Goal: Task Accomplishment & Management: Manage account settings

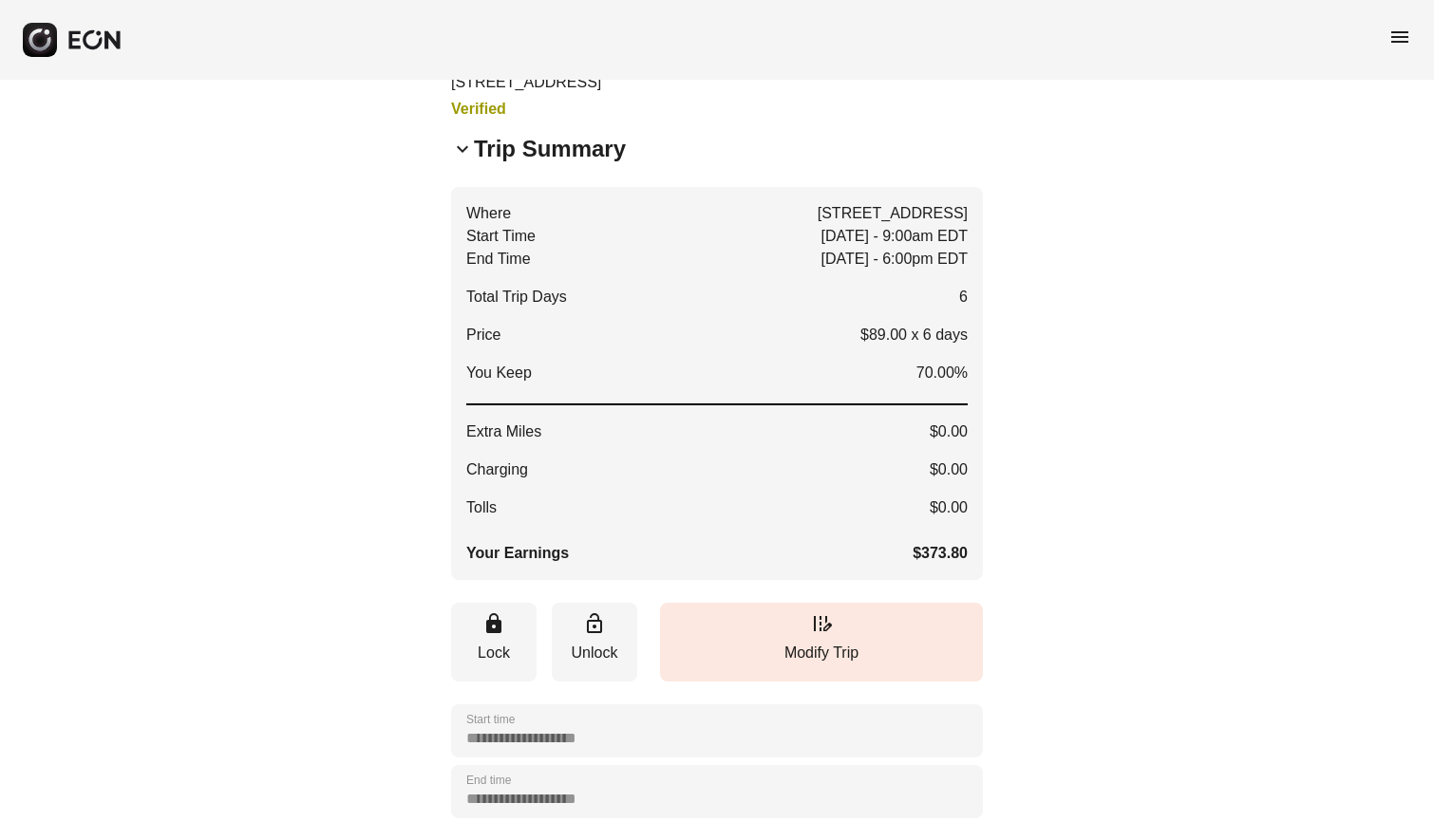
click at [1399, 35] on span "menu" at bounding box center [1399, 37] width 23 height 23
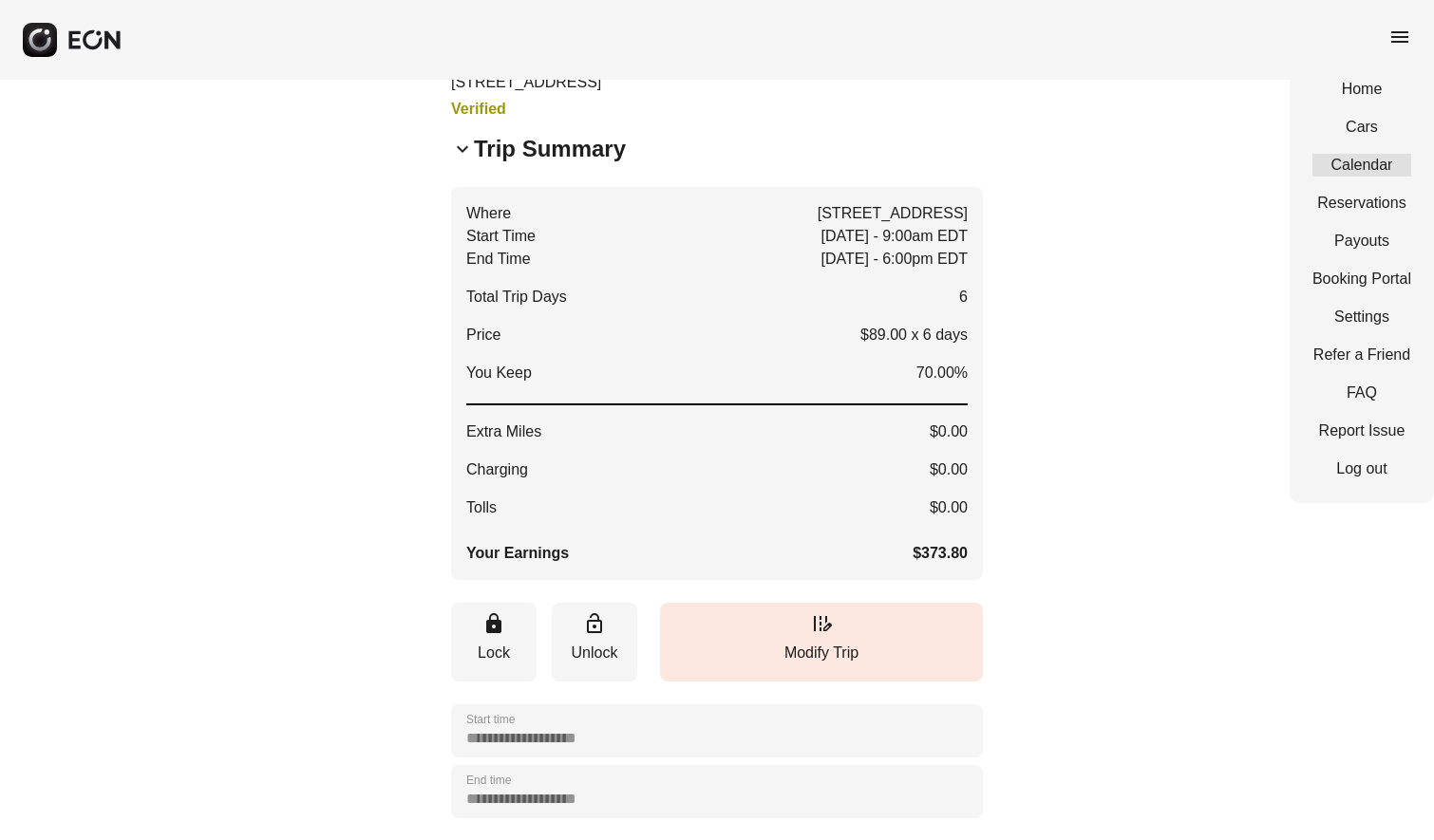
click at [1373, 162] on link "Calendar" at bounding box center [1361, 165] width 98 height 23
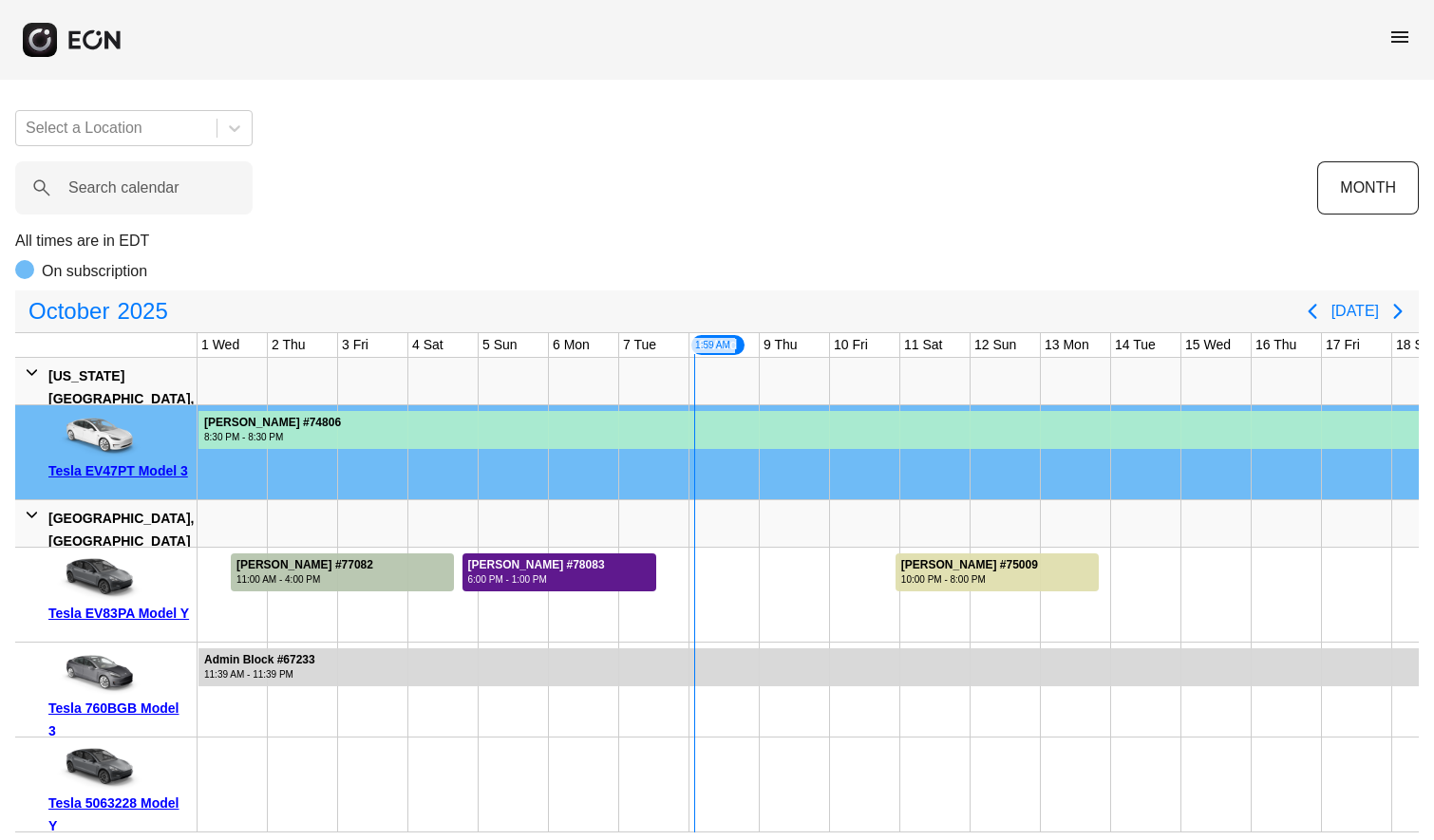
click at [577, 566] on div "Andrea Calabria #78083" at bounding box center [537, 566] width 137 height 14
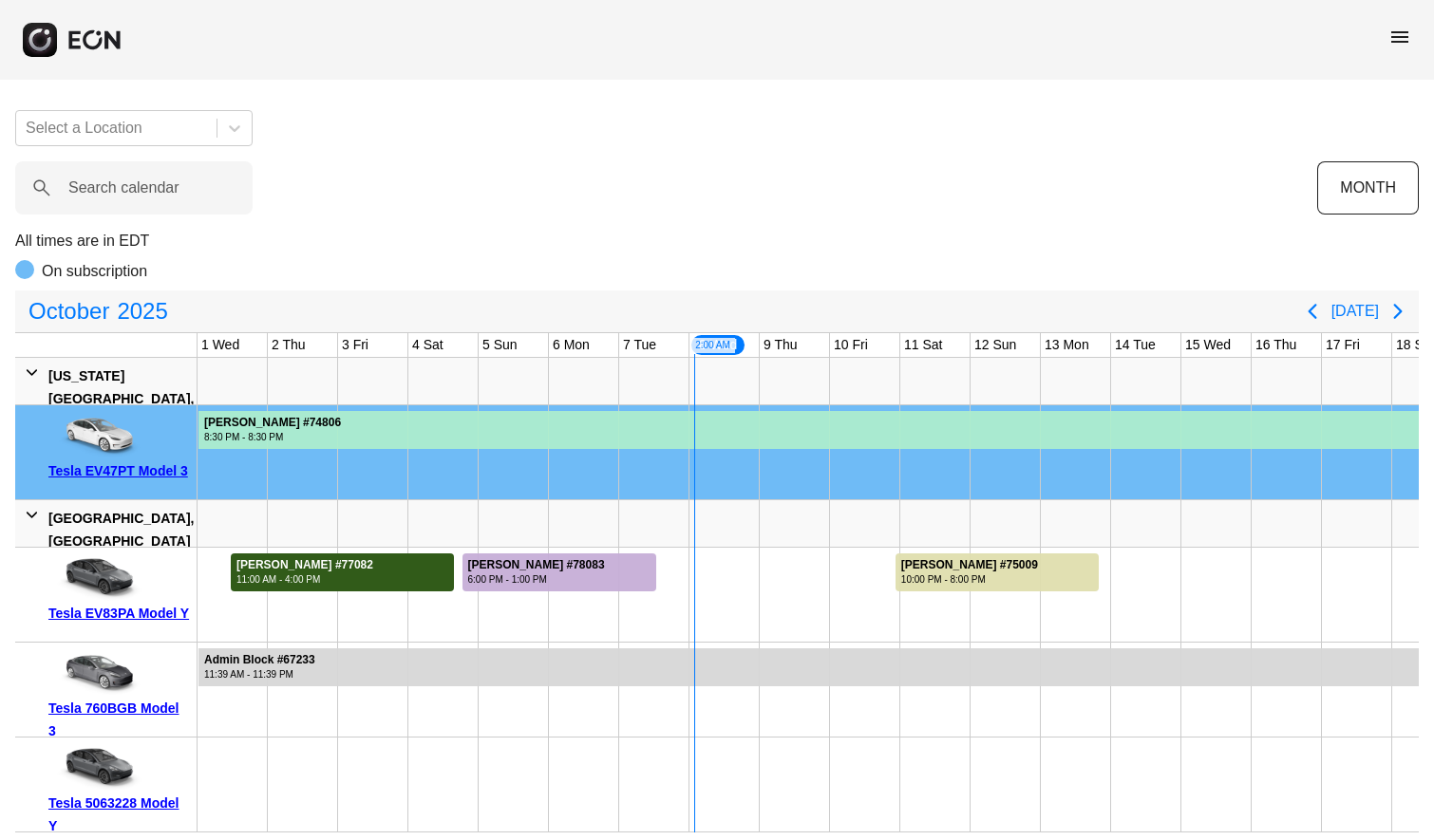
click at [347, 573] on div "11:00 AM - 4:00 PM" at bounding box center [305, 580] width 137 height 14
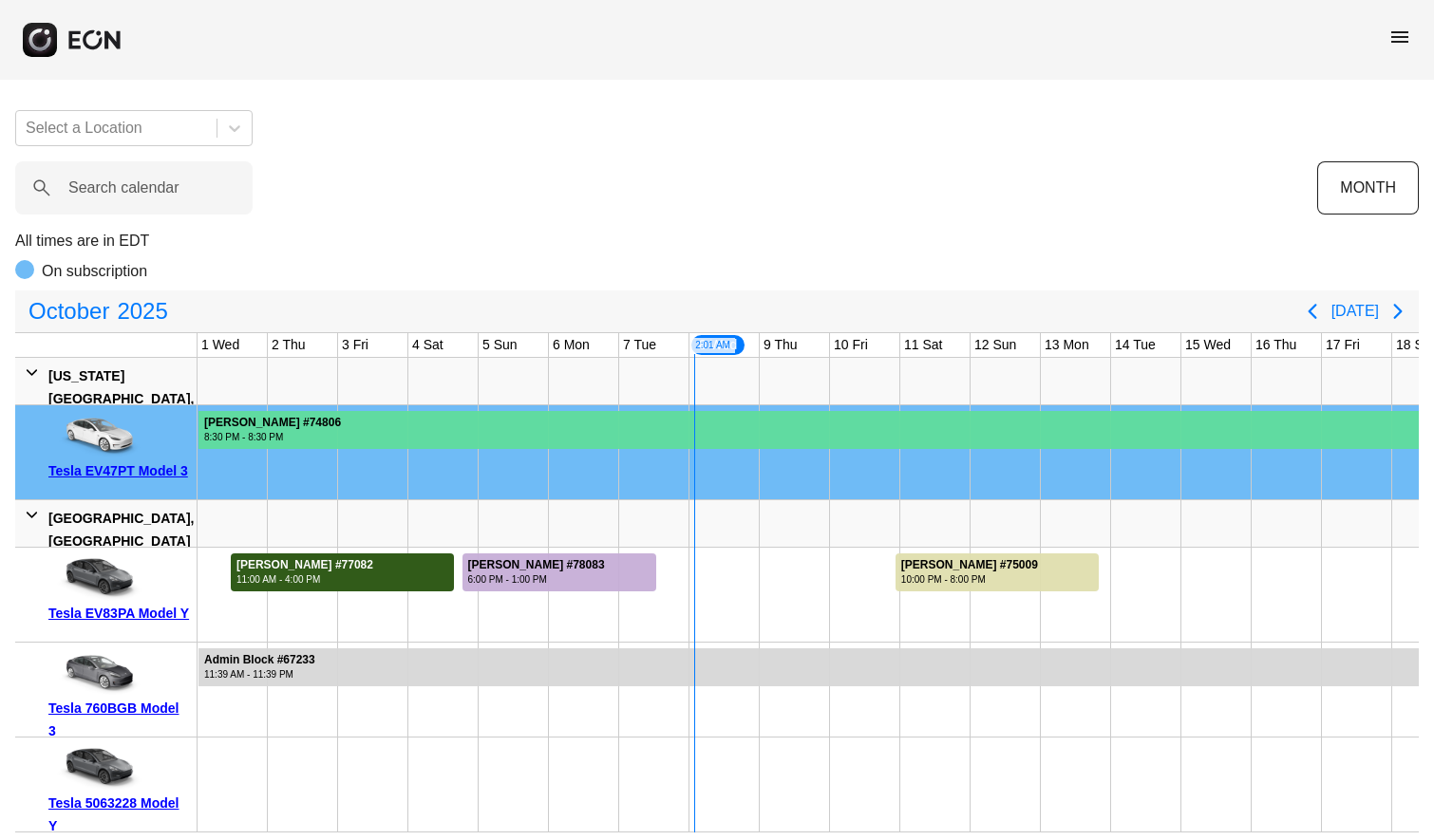
click at [476, 434] on div at bounding box center [860, 430] width 1323 height 38
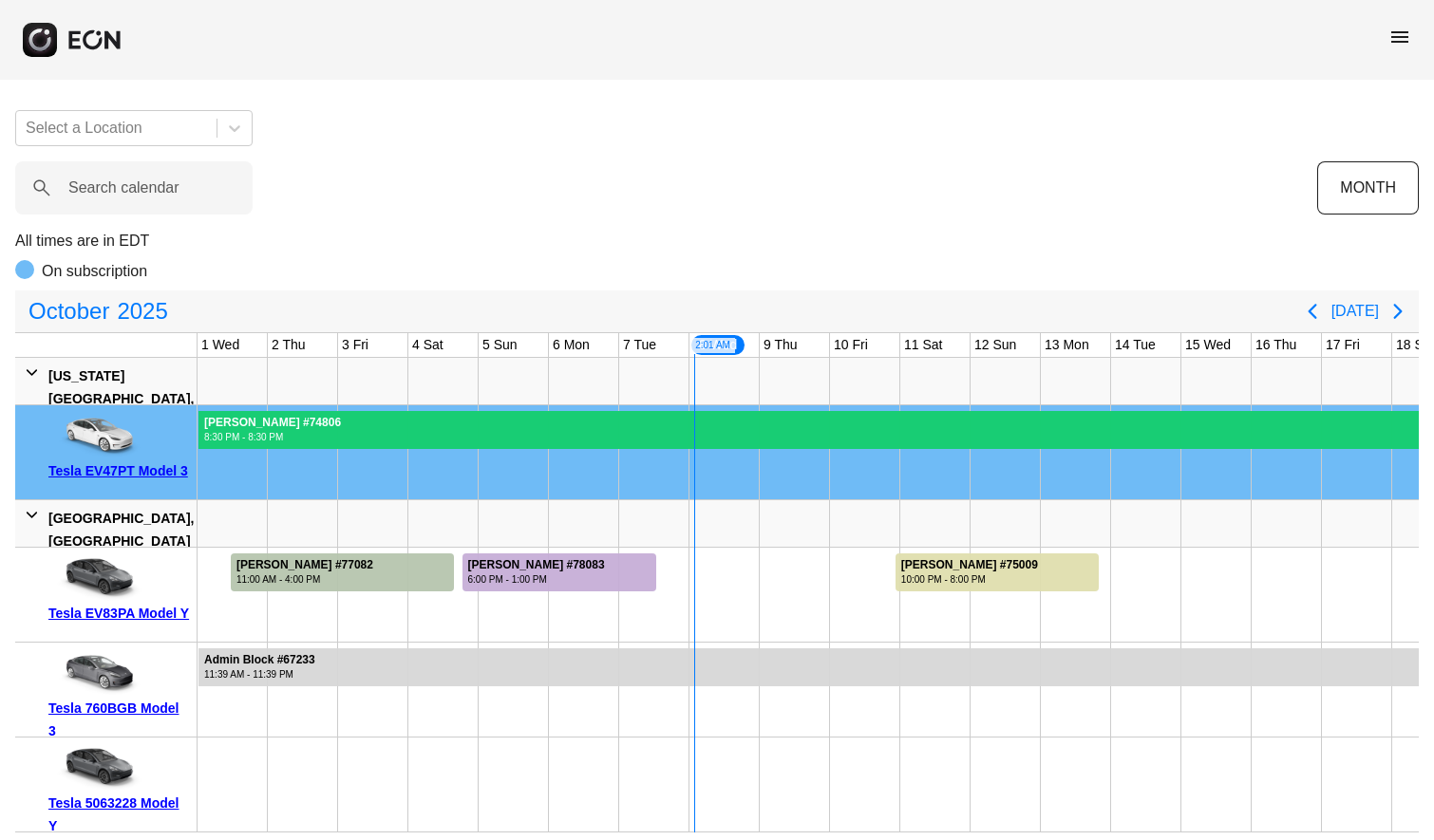
click at [476, 434] on div at bounding box center [860, 430] width 1323 height 38
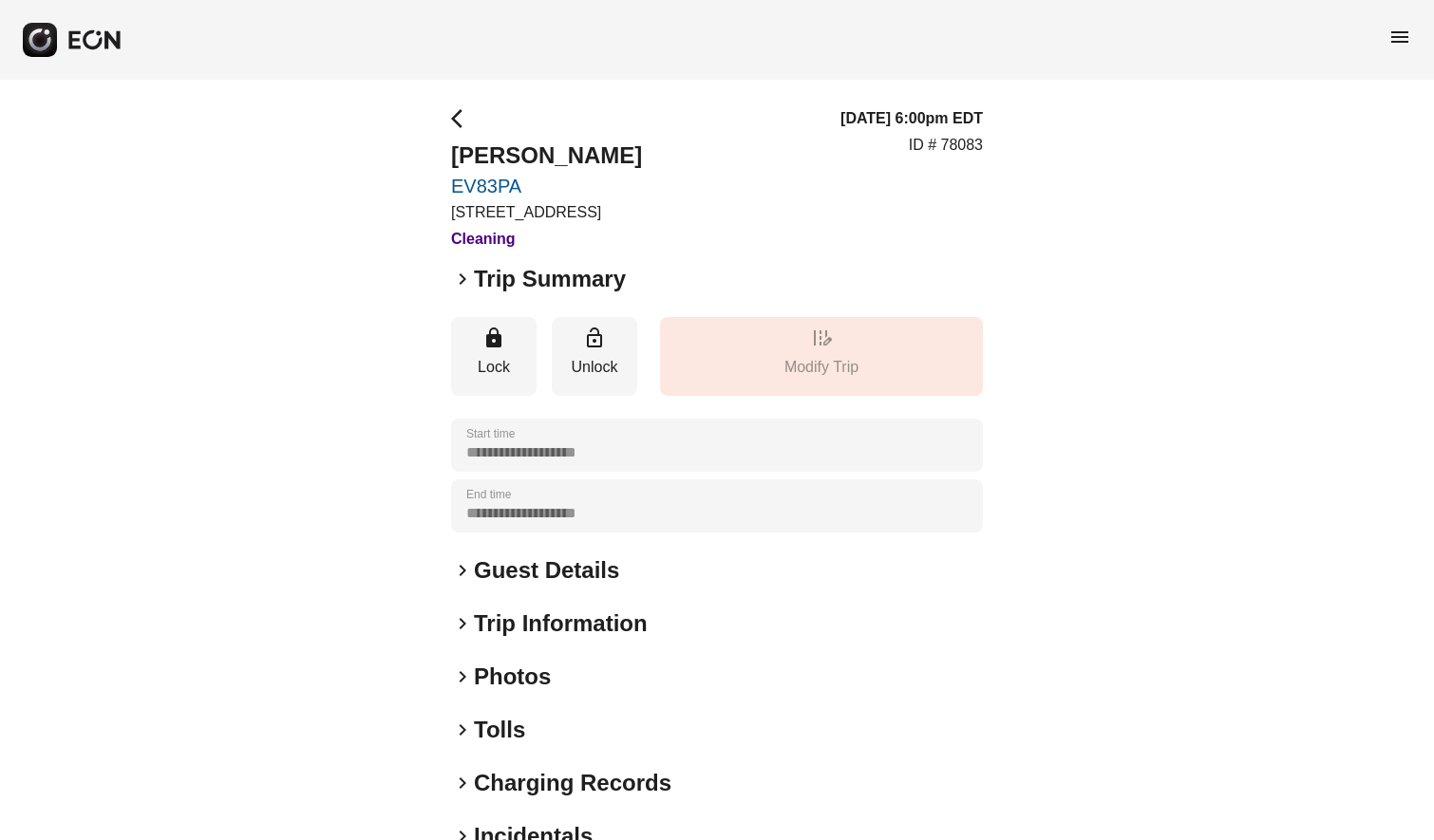
click at [460, 280] on span "keyboard_arrow_right" at bounding box center [462, 278] width 23 height 23
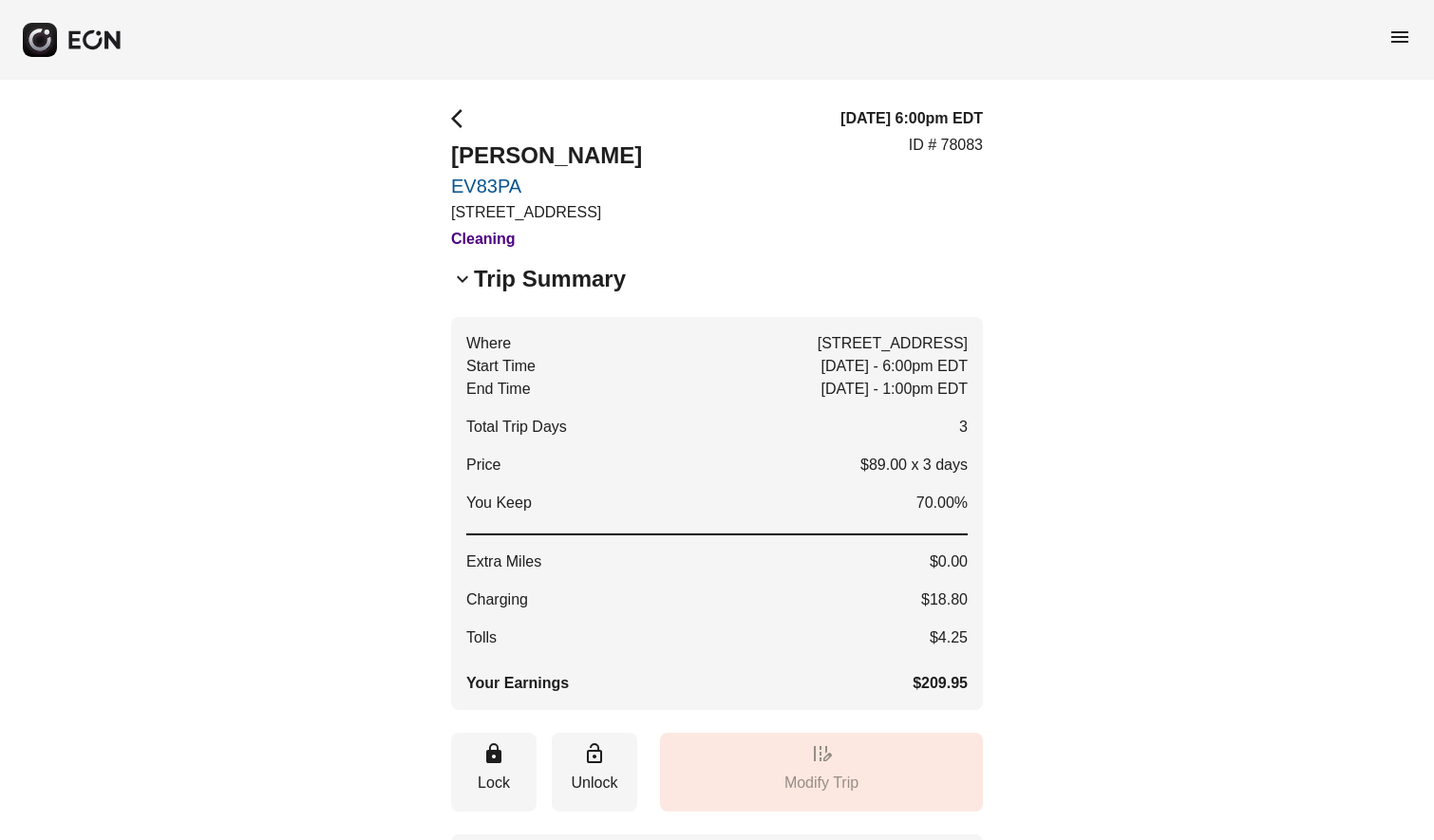
click at [460, 280] on span "keyboard_arrow_down" at bounding box center [462, 278] width 23 height 23
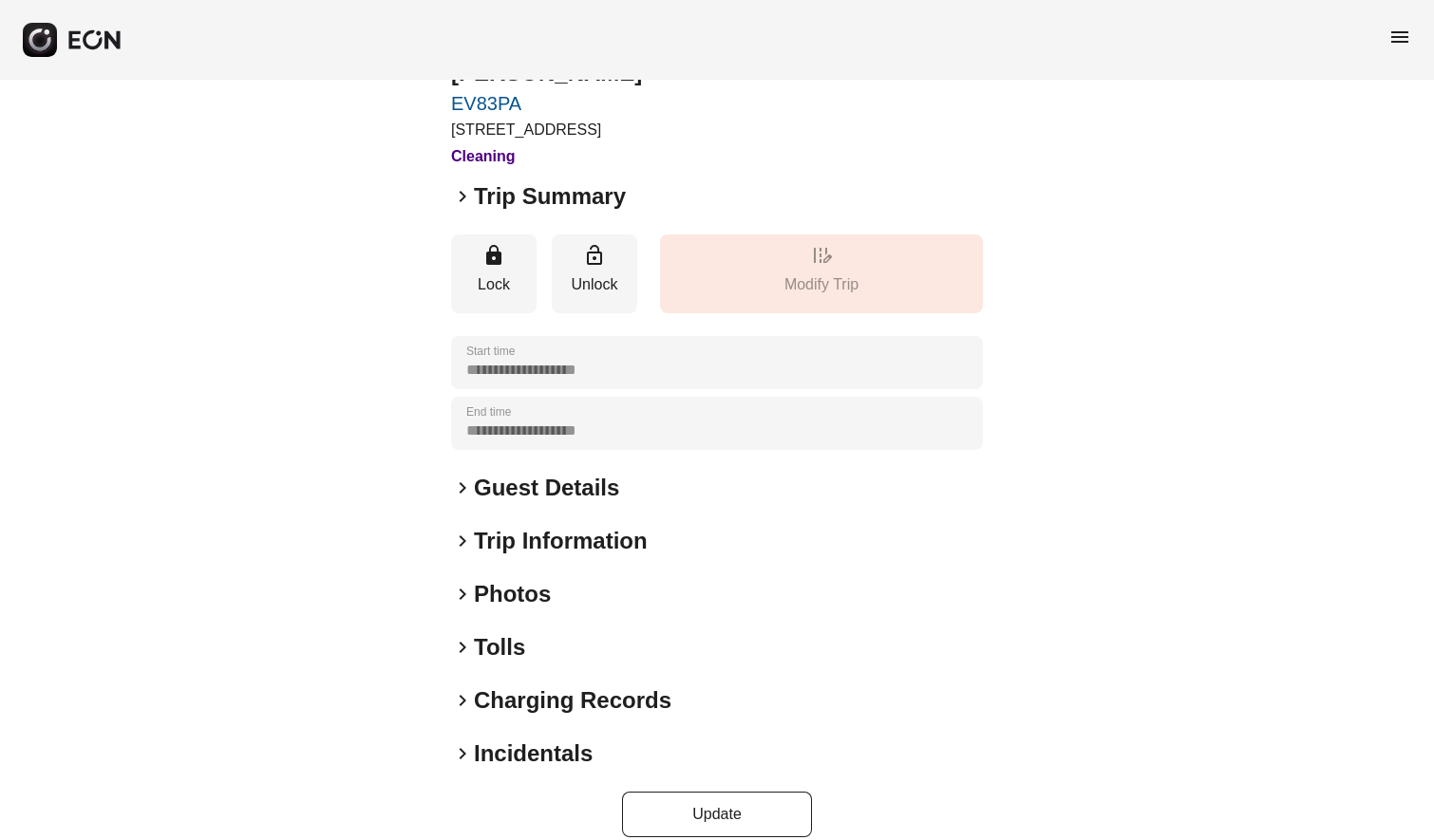
scroll to position [105, 0]
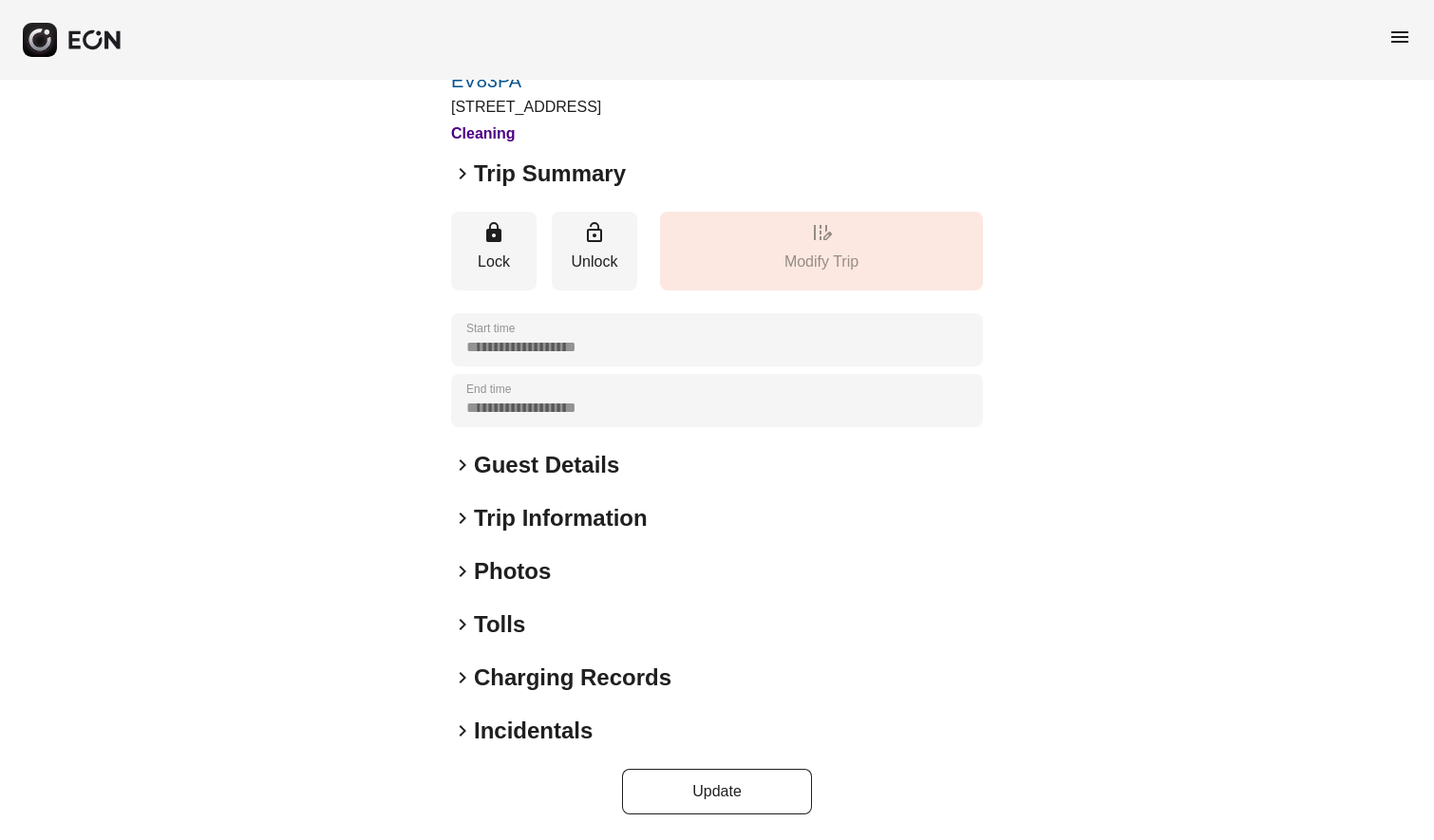
click at [463, 673] on span "keyboard_arrow_right" at bounding box center [462, 677] width 23 height 23
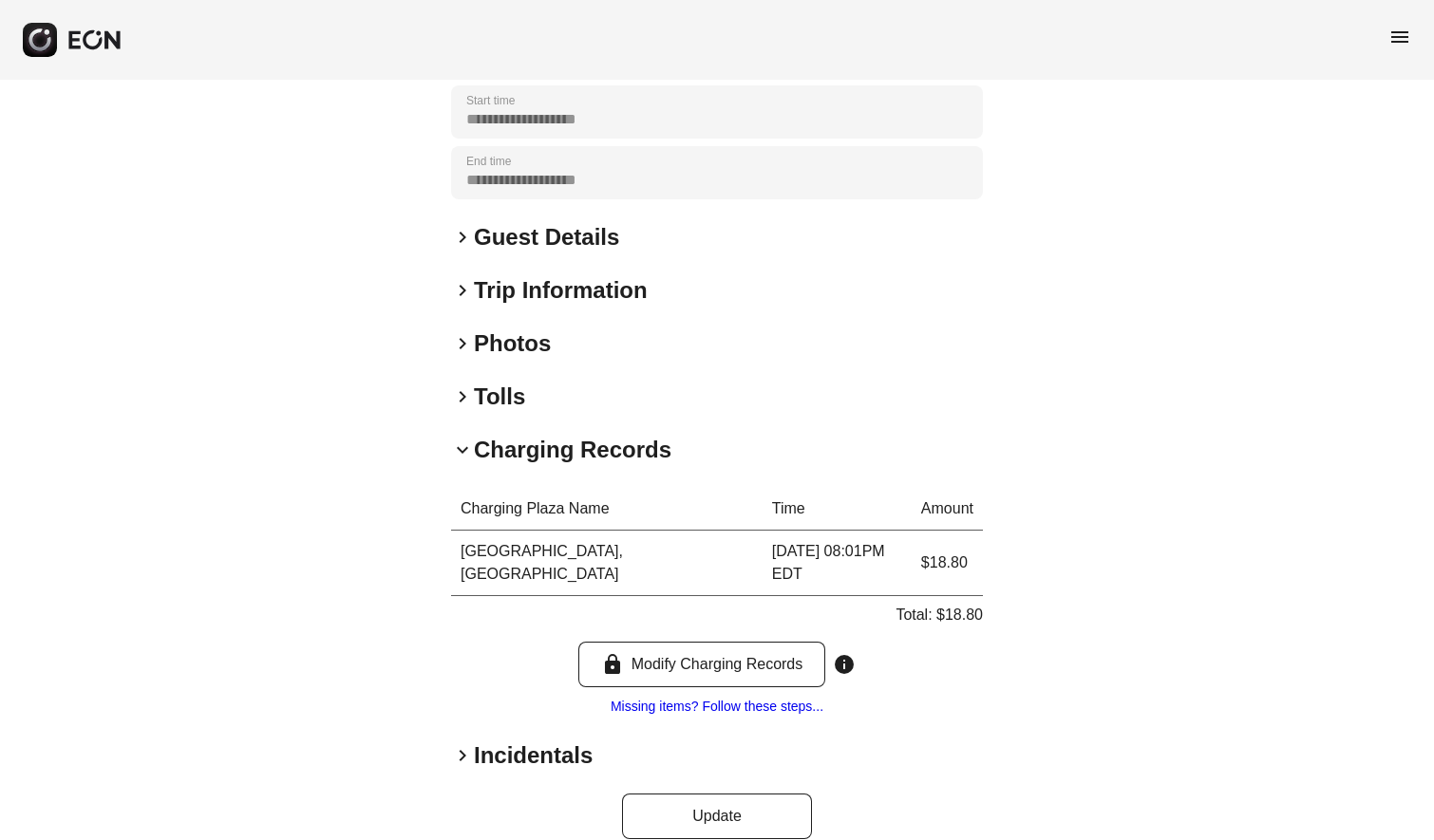
scroll to position [0, 0]
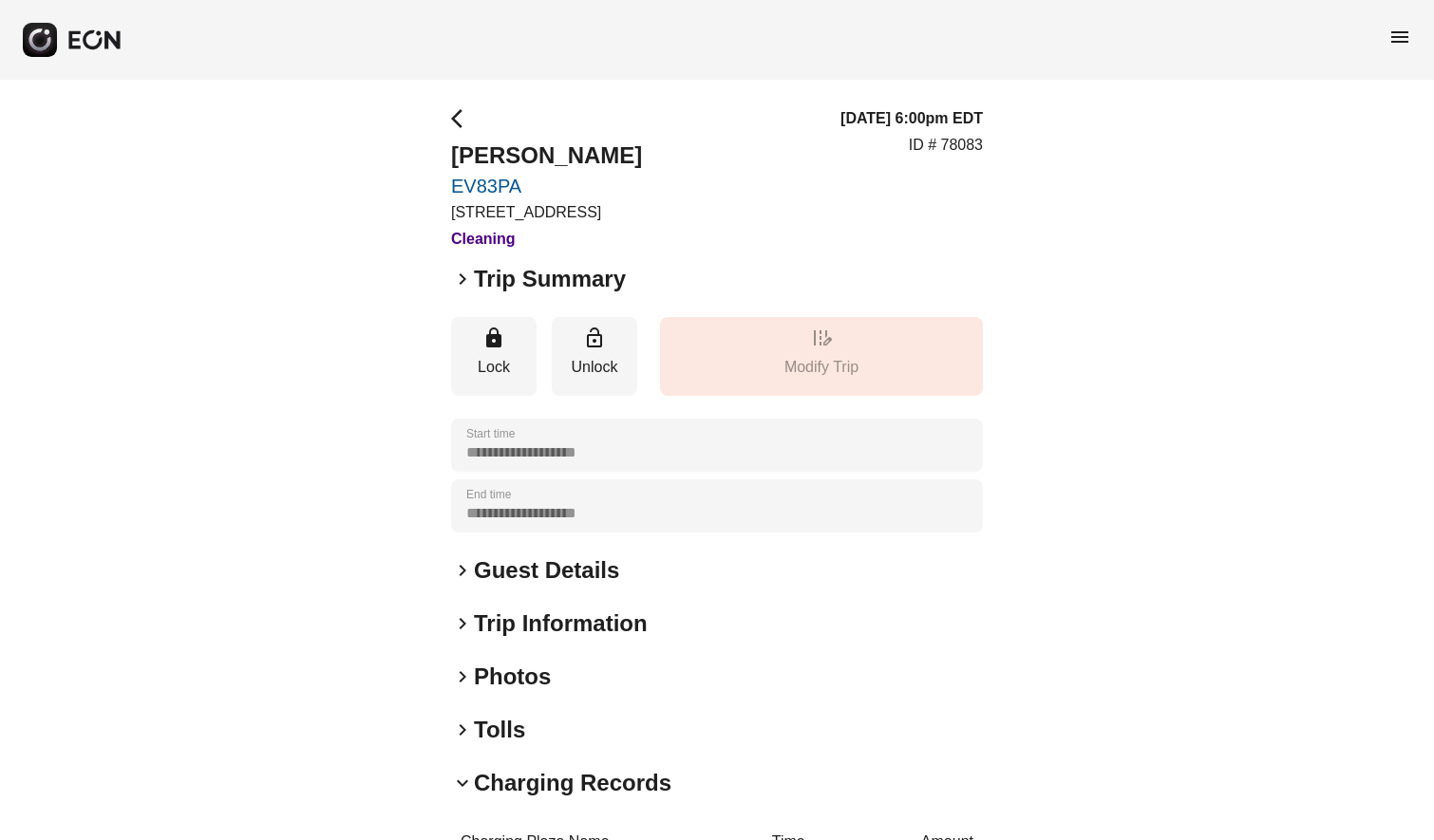
click at [455, 118] on span "arrow_back_ios" at bounding box center [462, 118] width 23 height 23
click at [454, 120] on span "arrow_back_ios" at bounding box center [462, 118] width 23 height 23
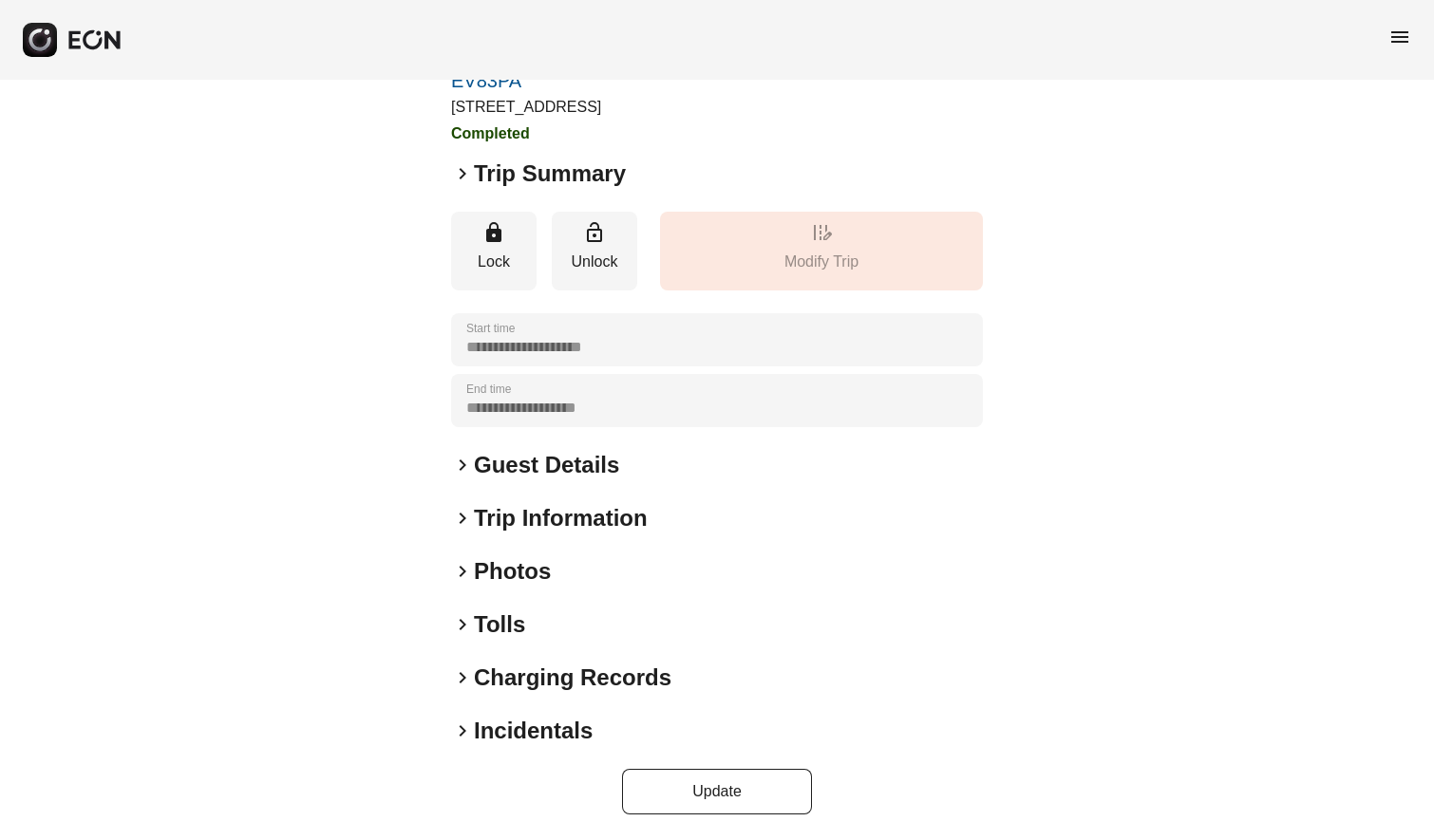
click at [461, 678] on span "keyboard_arrow_right" at bounding box center [462, 677] width 23 height 23
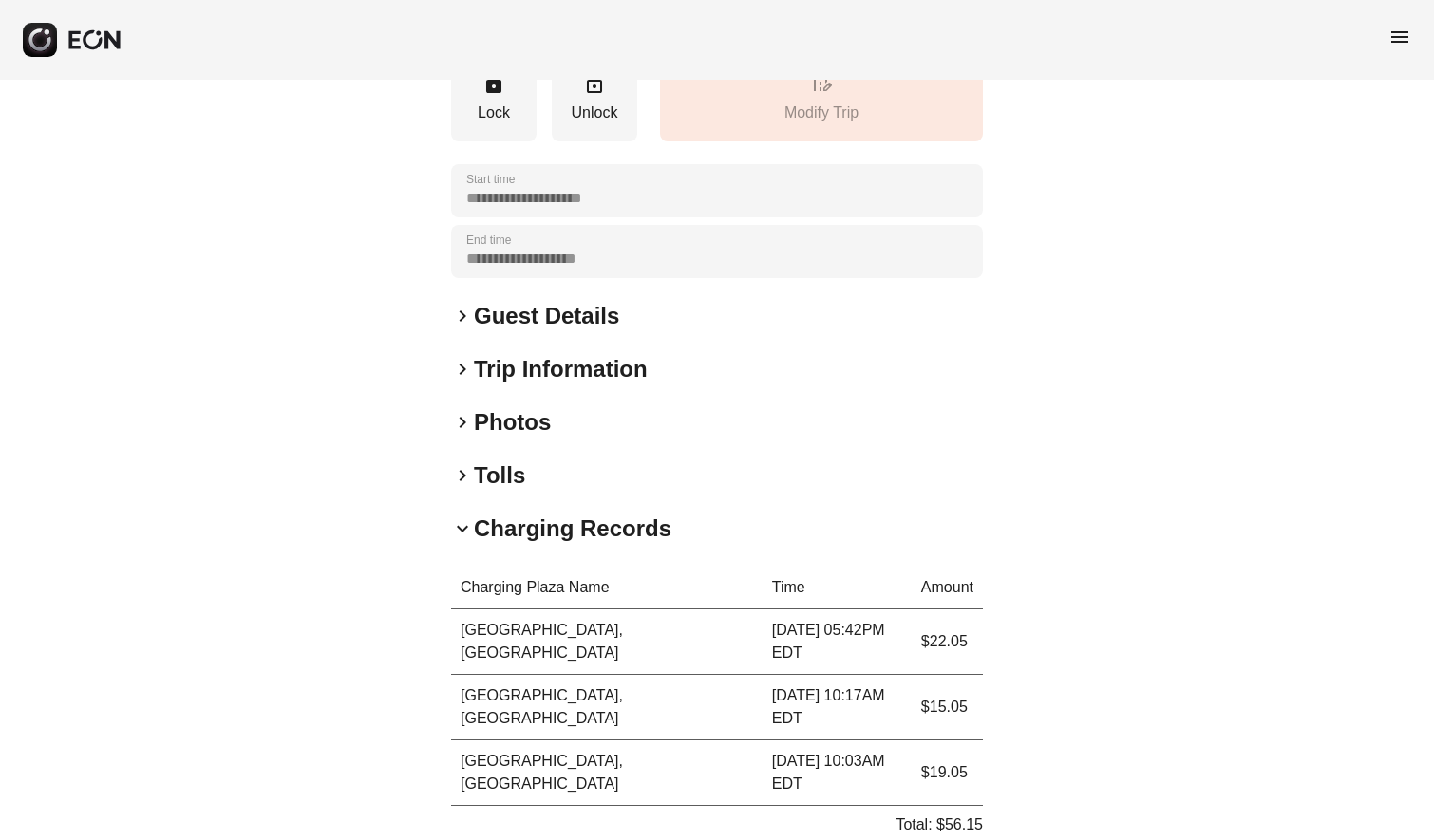
scroll to position [0, 0]
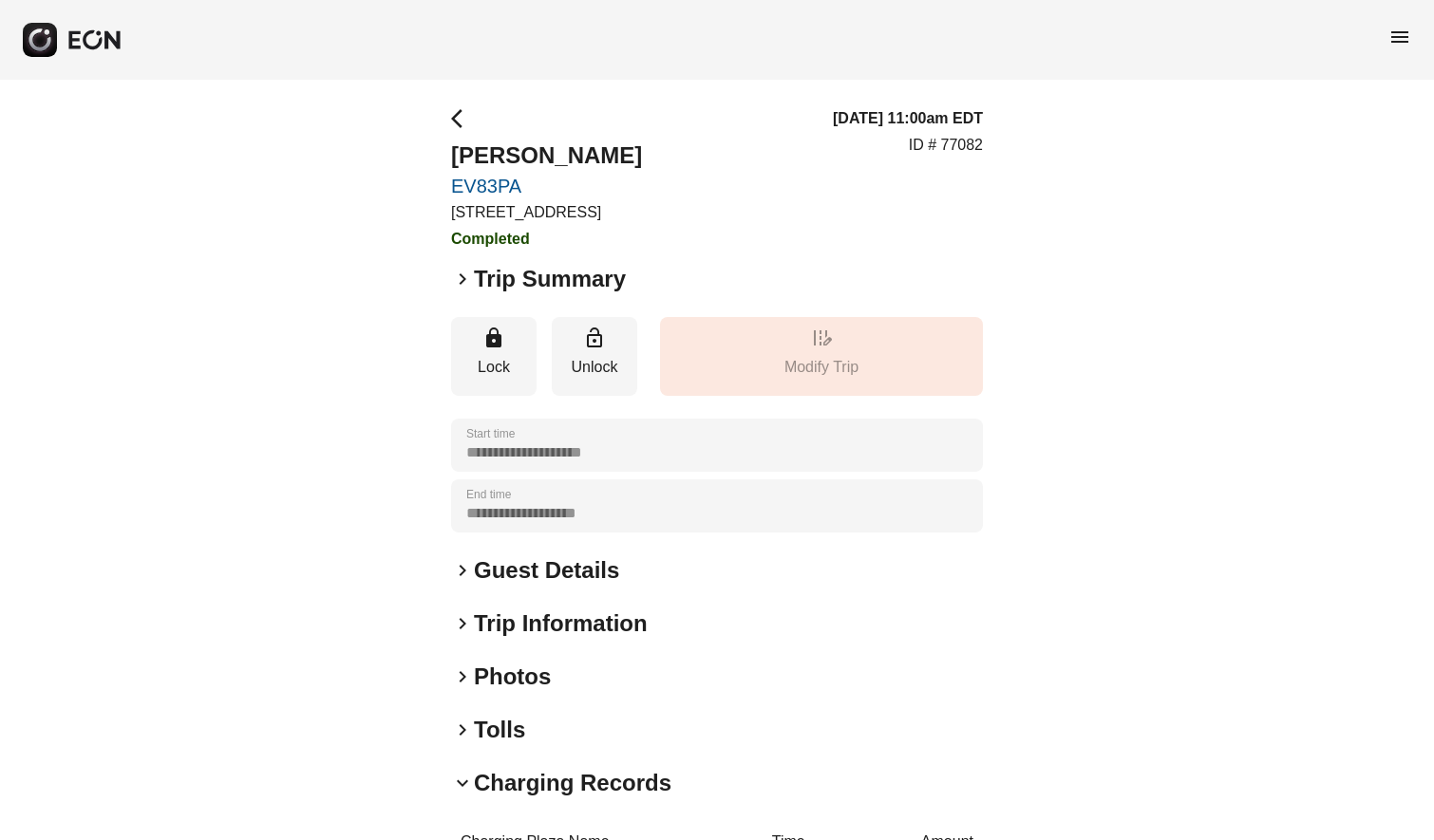
click at [1402, 31] on span "menu" at bounding box center [1399, 37] width 23 height 23
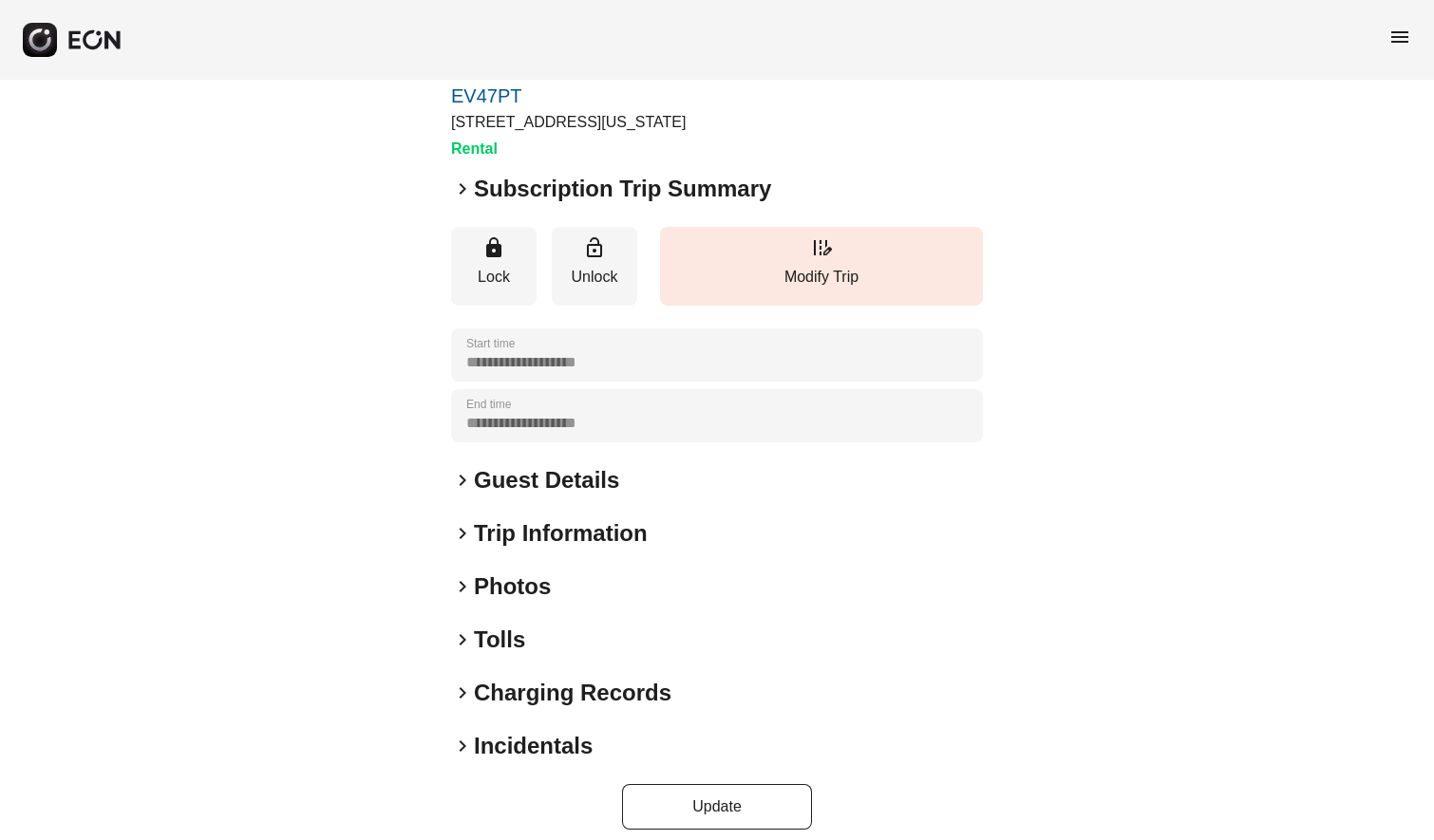
scroll to position [105, 0]
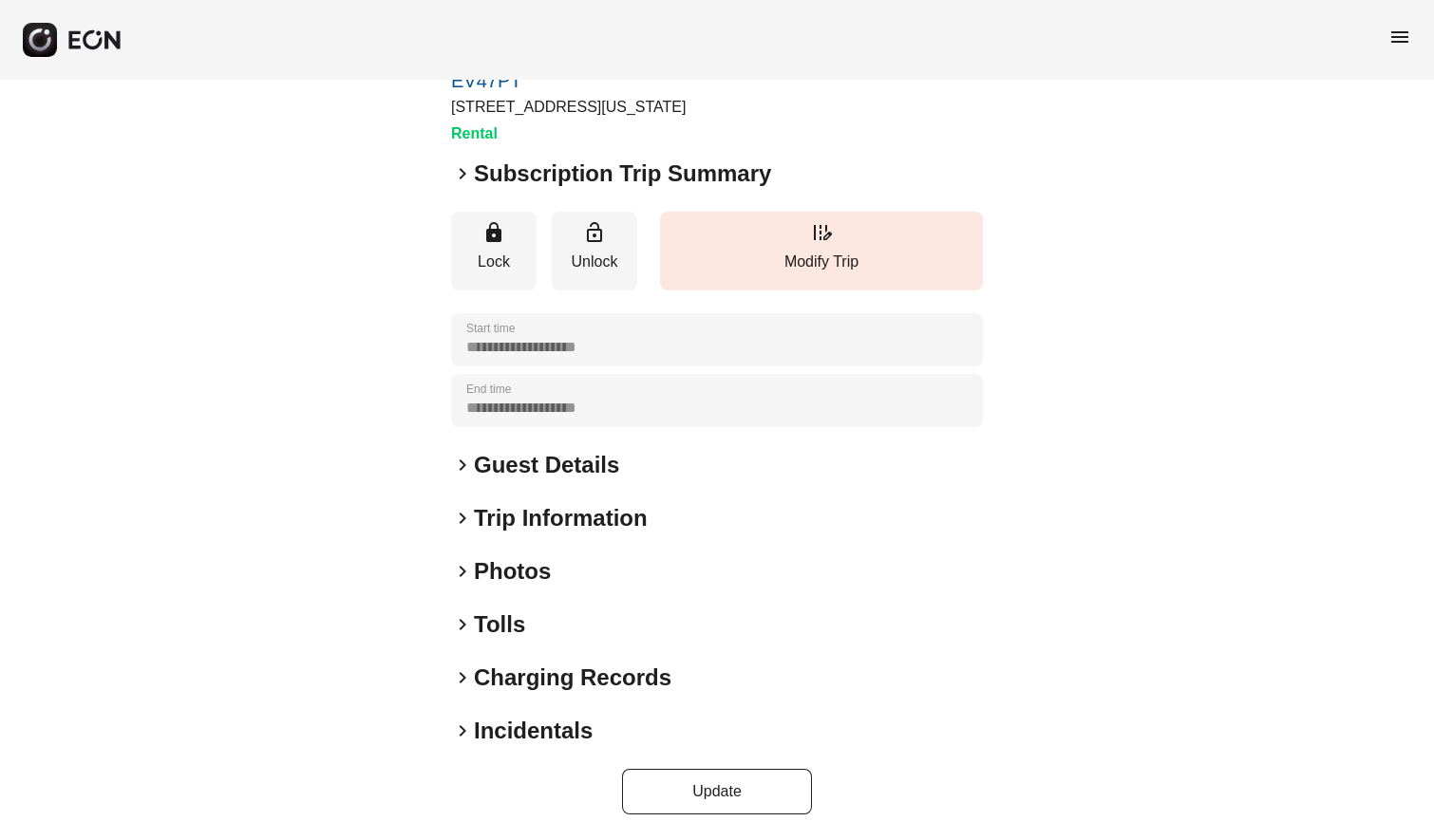
click at [465, 670] on span "keyboard_arrow_right" at bounding box center [462, 677] width 23 height 23
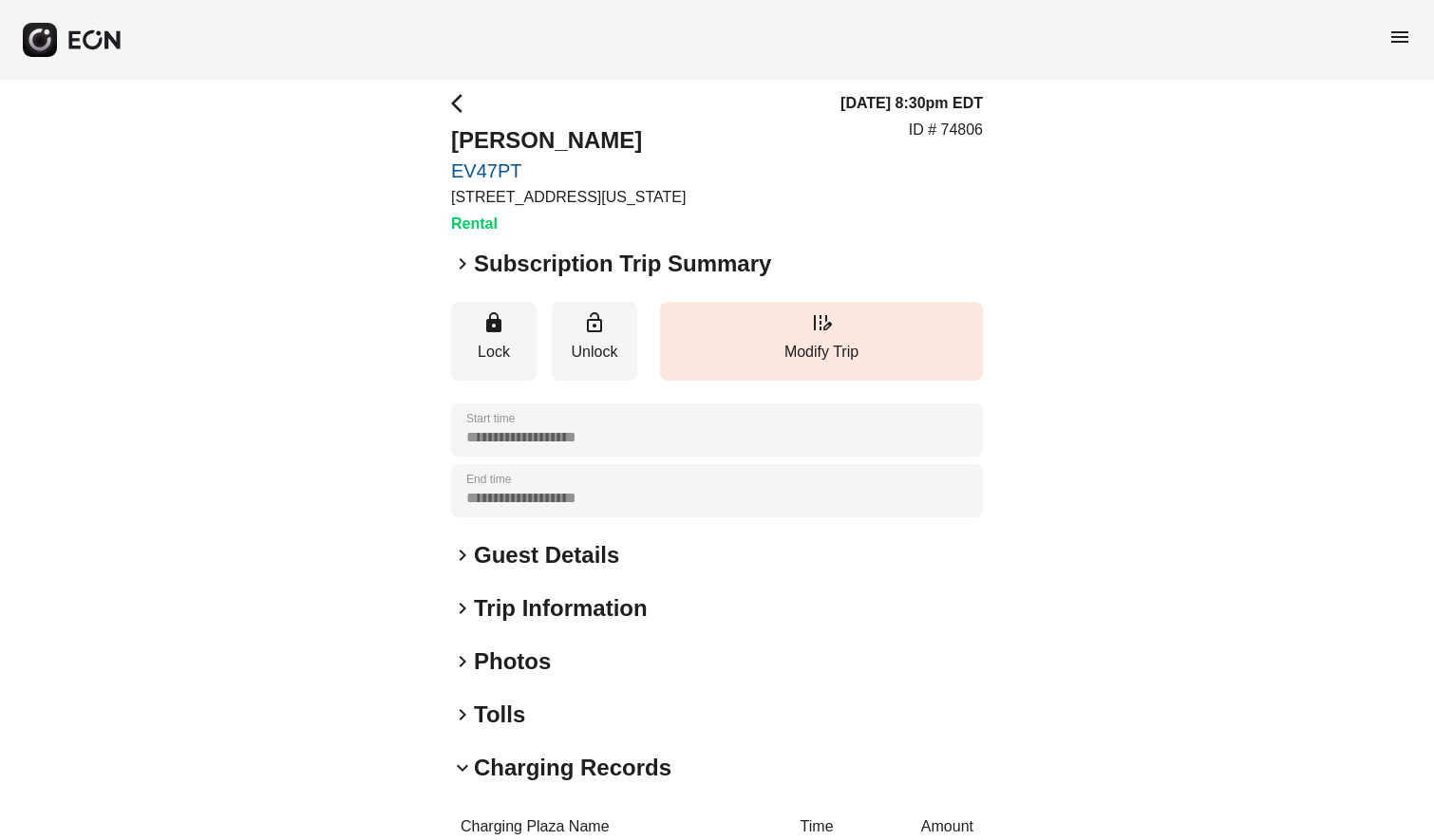
scroll to position [0, 0]
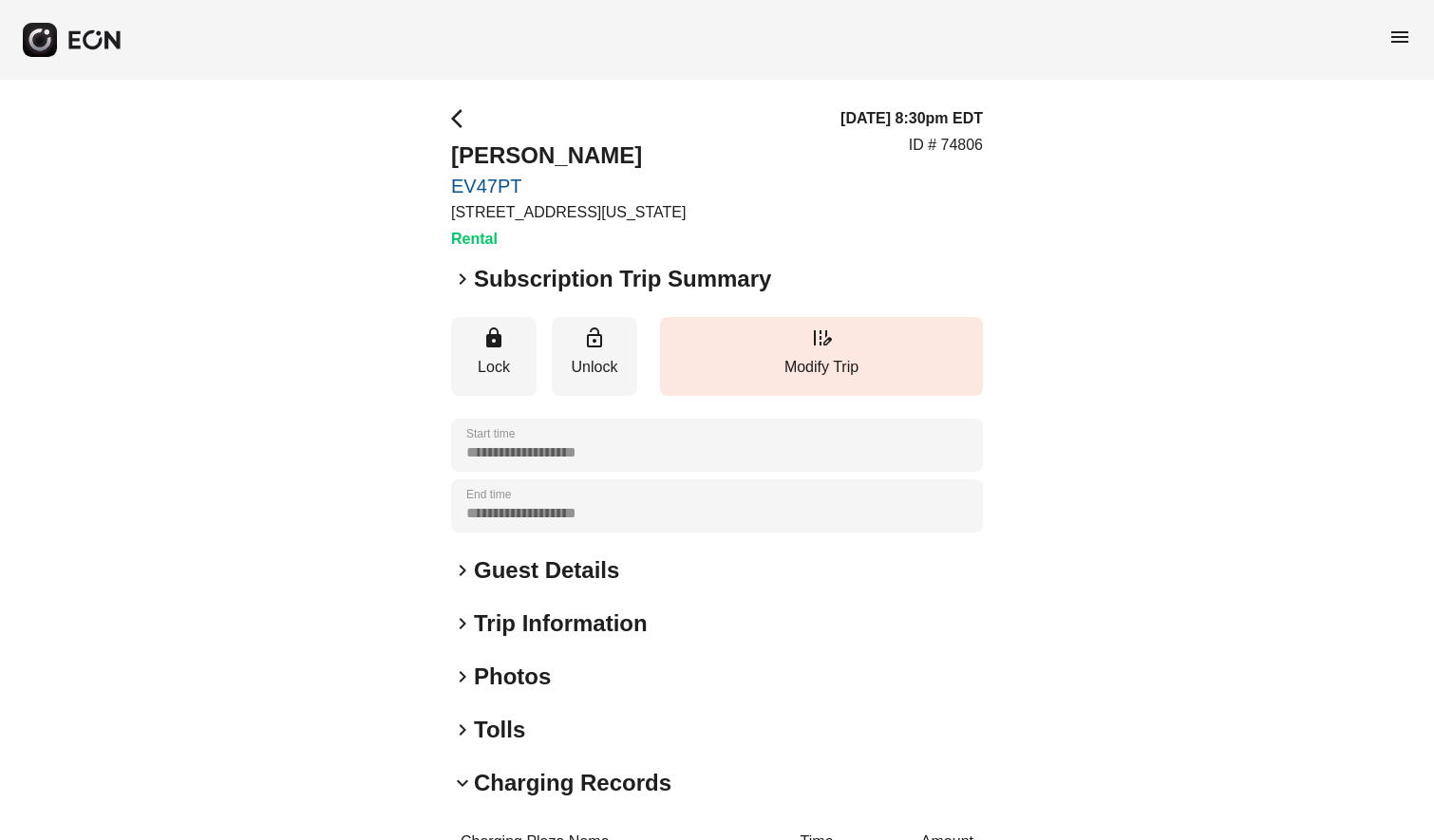
click at [1406, 32] on span "menu" at bounding box center [1399, 37] width 23 height 23
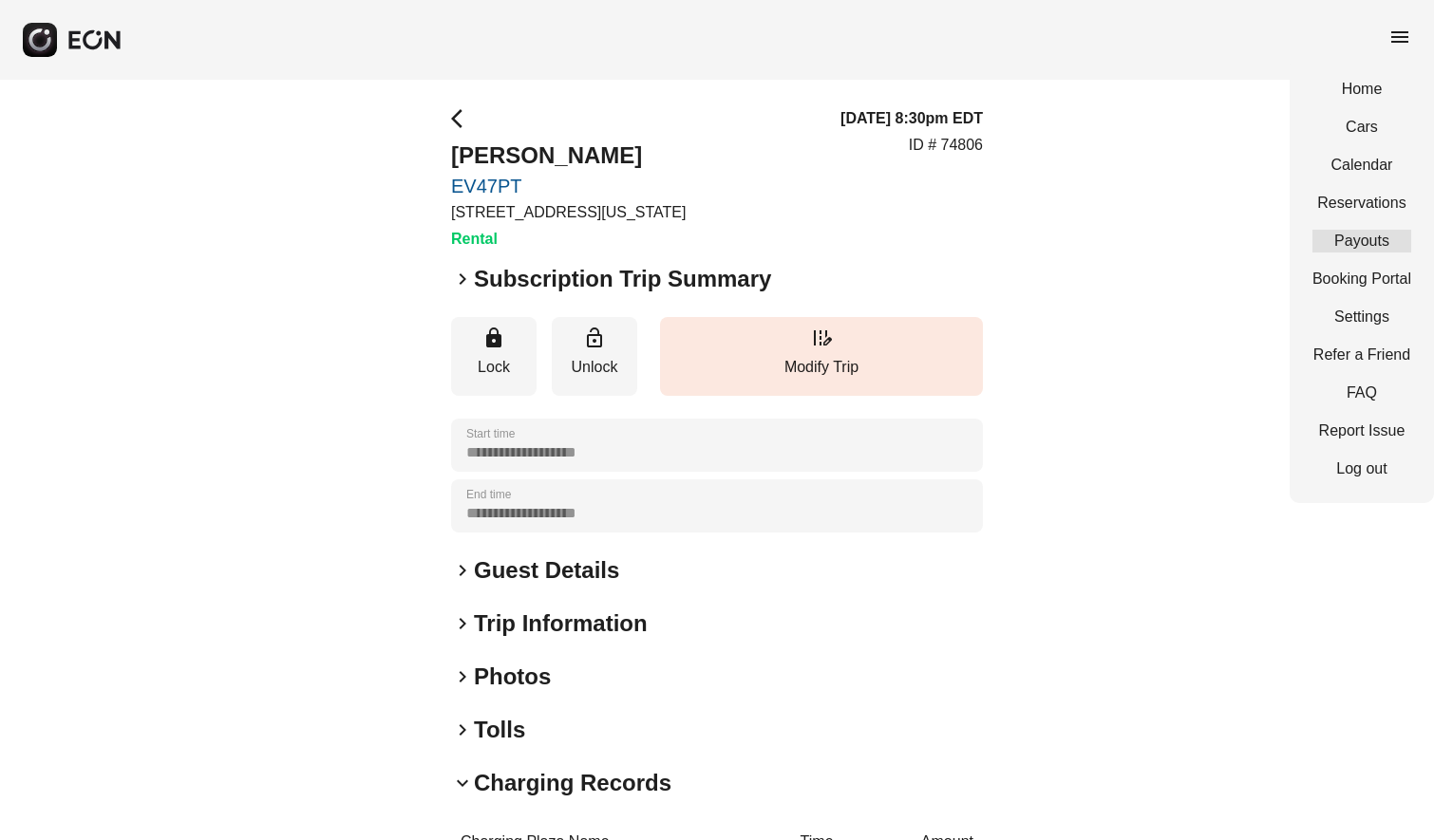
click at [1371, 245] on link "Payouts" at bounding box center [1361, 241] width 98 height 23
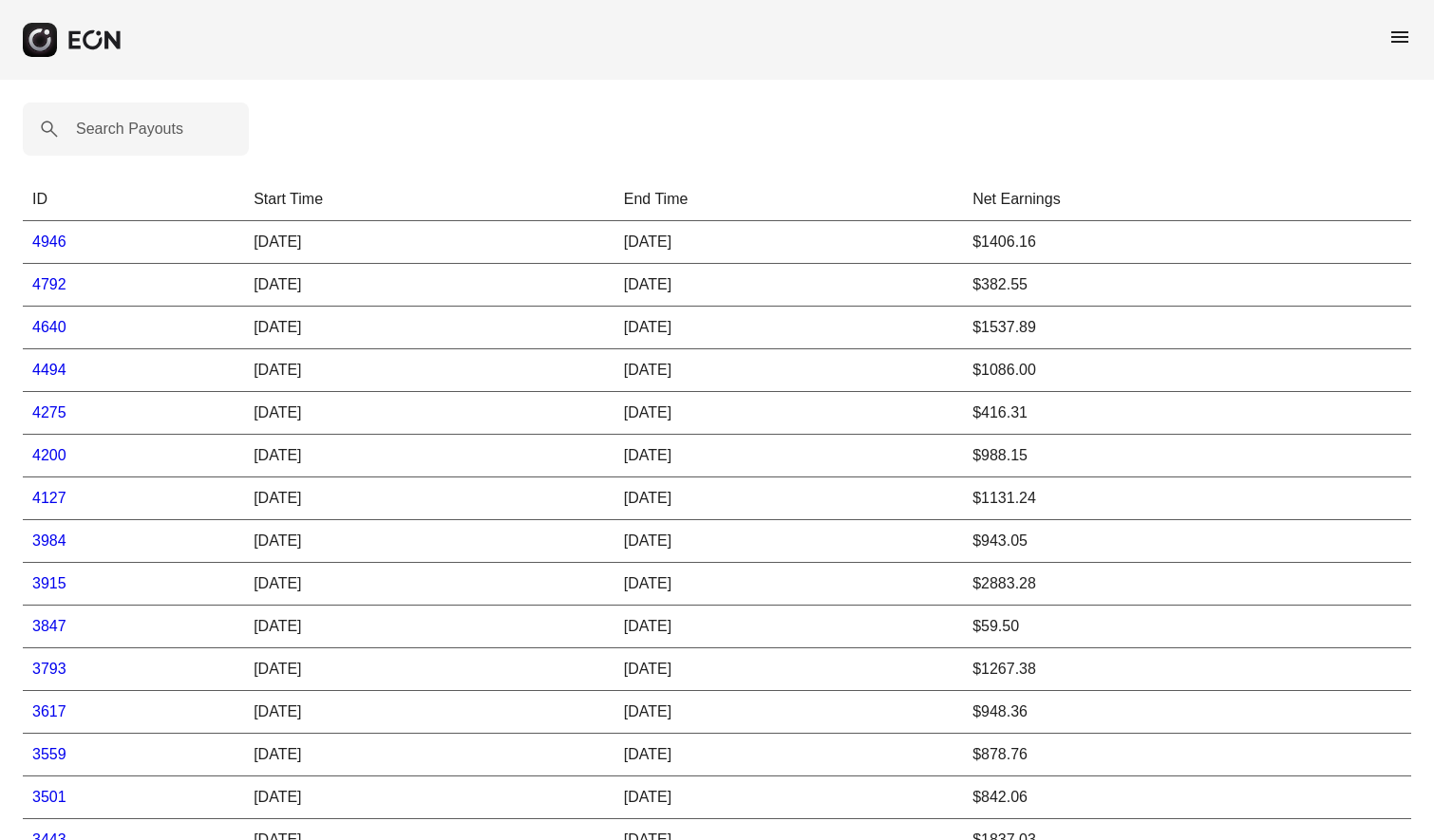
click at [60, 245] on link "4946" at bounding box center [49, 242] width 34 height 16
